Goal: Find specific page/section: Find specific page/section

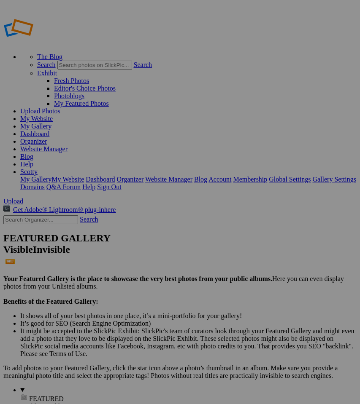
click at [27, 215] on input "text" at bounding box center [40, 219] width 75 height 9
type input "[PERSON_NAME]"
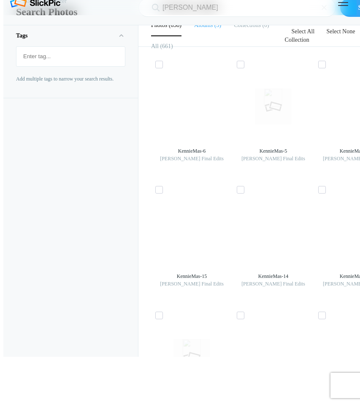
click at [211, 28] on b "Albums" at bounding box center [203, 25] width 19 height 6
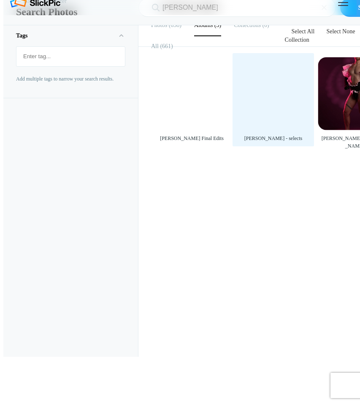
click at [272, 130] on div at bounding box center [273, 93] width 73 height 73
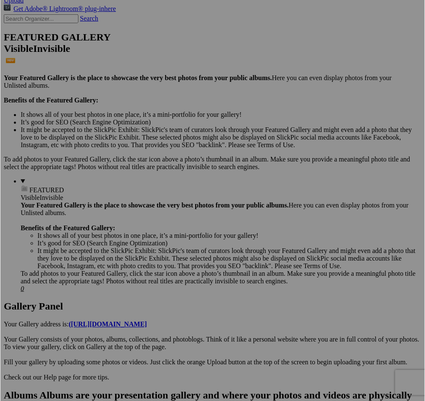
scroll to position [233, 0]
